Goal: Communication & Community: Ask a question

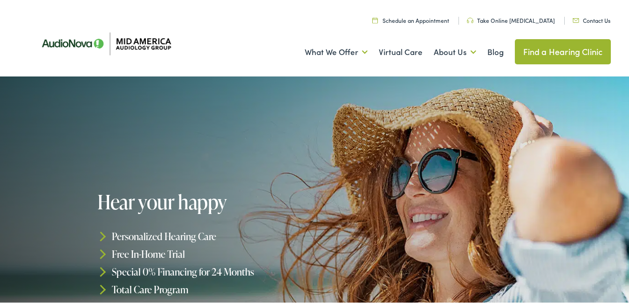
click at [583, 25] on nav "Menu Close Schedule an Appointment Take Online [MEDICAL_DATA] Contact Us Find a…" at bounding box center [319, 13] width 586 height 26
click at [588, 16] on link "Contact Us" at bounding box center [592, 18] width 38 height 8
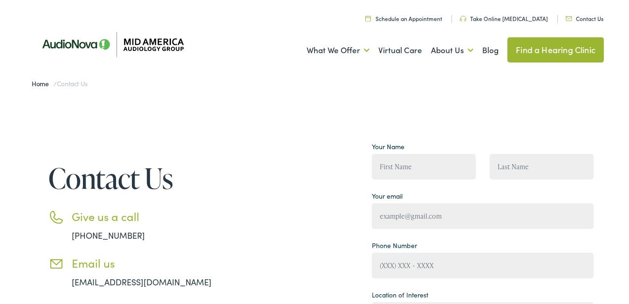
click at [431, 154] on input "Contact form" at bounding box center [424, 167] width 104 height 26
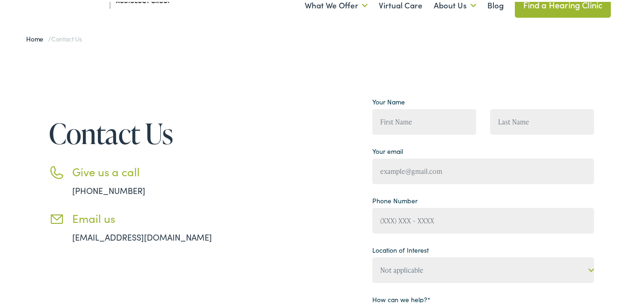
type input "[PERSON_NAME]"
type input "[PERSON_NAME][EMAIL_ADDRESS][DOMAIN_NAME]"
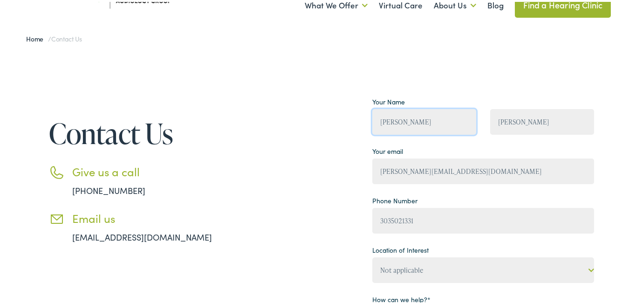
type input "[PHONE_NUMBER]"
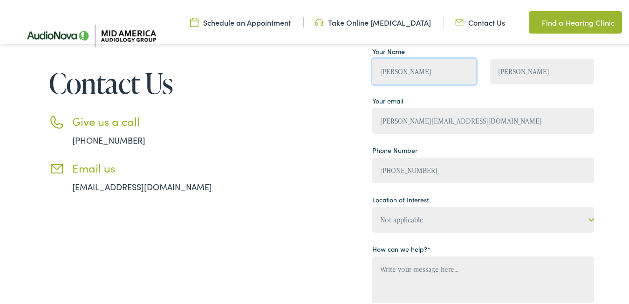
scroll to position [140, 0]
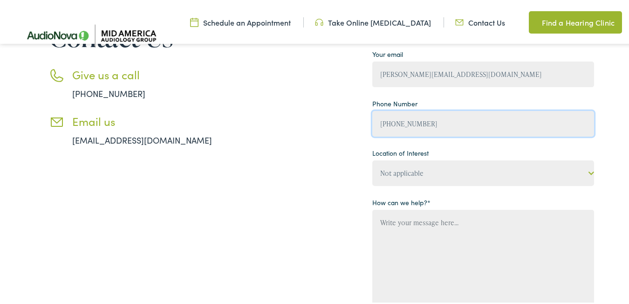
click at [453, 111] on input "[PHONE_NUMBER]" at bounding box center [483, 122] width 222 height 26
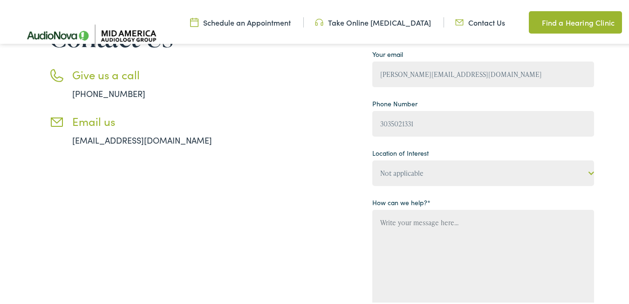
type input "[PHONE_NUMBER]"
type input "[PERSON_NAME]"
type input "[PERSON_NAME][EMAIL_ADDRESS][DOMAIN_NAME]"
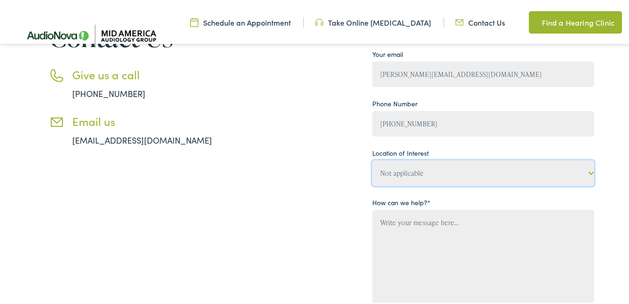
click at [445, 160] on select "Not applicable Mid America Audiology Group, Alton Mid America Audiology Group, …" at bounding box center [483, 171] width 222 height 26
select select "Mid America Audiology Group, Alton"
click at [372, 158] on select "Not applicable Mid America Audiology Group, Alton Mid America Audiology Group, …" at bounding box center [483, 171] width 222 height 26
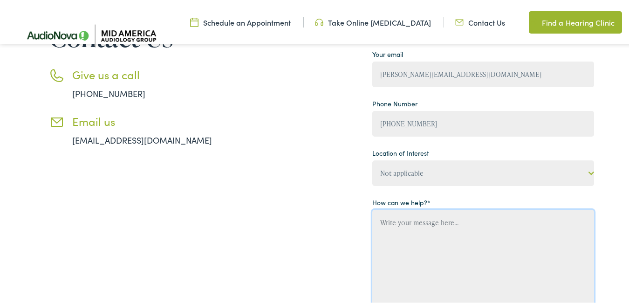
click at [405, 226] on textarea "Contact form" at bounding box center [483, 265] width 222 height 114
drag, startPoint x: 34, startPoint y: 214, endPoint x: 40, endPoint y: 214, distance: 6.1
click at [34, 214] on div "Contact Us Give us a call 888-480-2052 Email us info@midamericaaudiologygroup.c…" at bounding box center [133, 183] width 214 height 375
click at [447, 243] on textarea "Contact form" at bounding box center [483, 265] width 222 height 114
paste textarea "Hello there, I'm Rachel from Business Coach VAs , where we offer top-notch virt…"
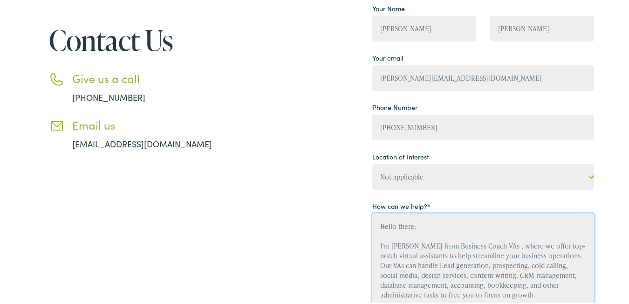
scroll to position [233, 0]
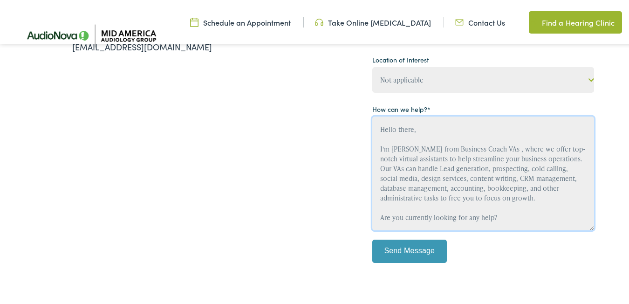
type textarea "Hello there, I'm Rachel from Business Coach VAs , where we offer top-notch virt…"
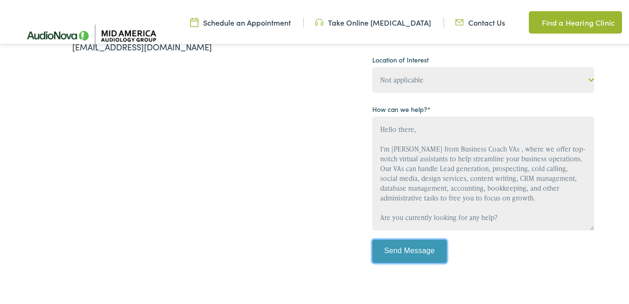
click at [410, 258] on input "Send Message" at bounding box center [409, 249] width 75 height 23
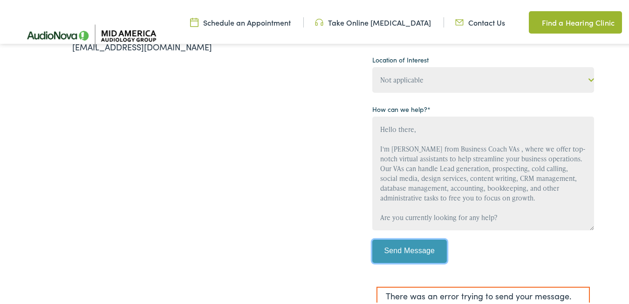
scroll to position [280, 0]
